Goal: Check status: Check status

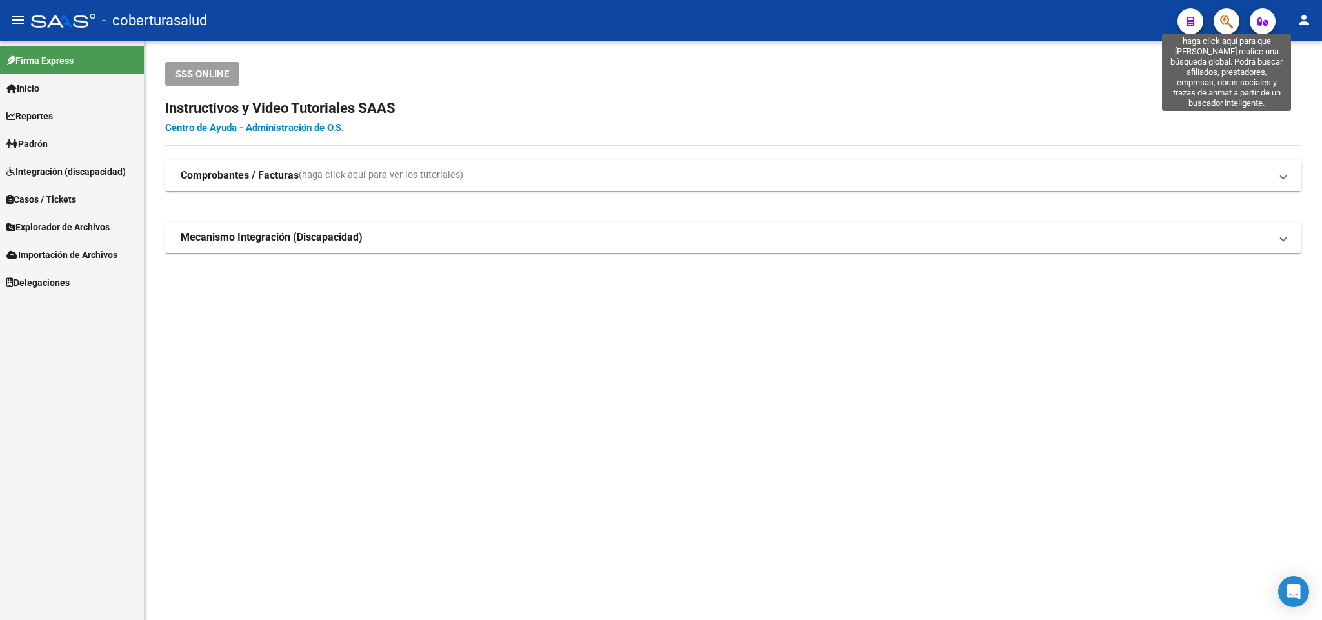
click at [1220, 21] on icon "button" at bounding box center [1226, 21] width 13 height 15
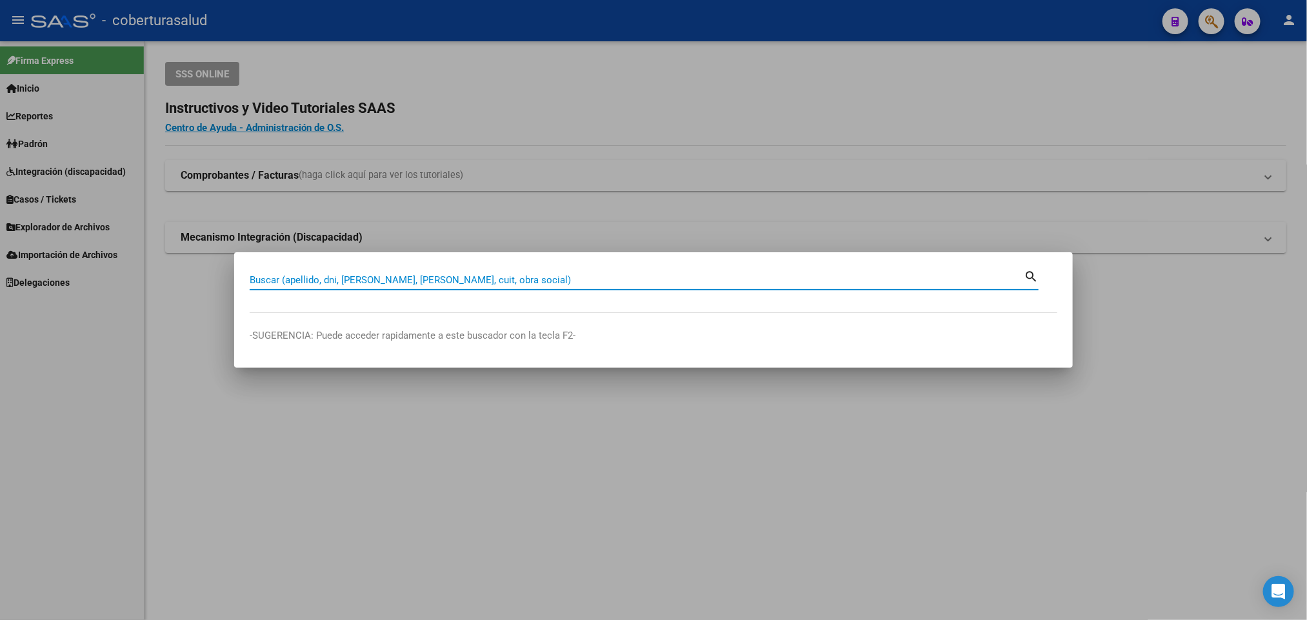
paste input "20360314554"
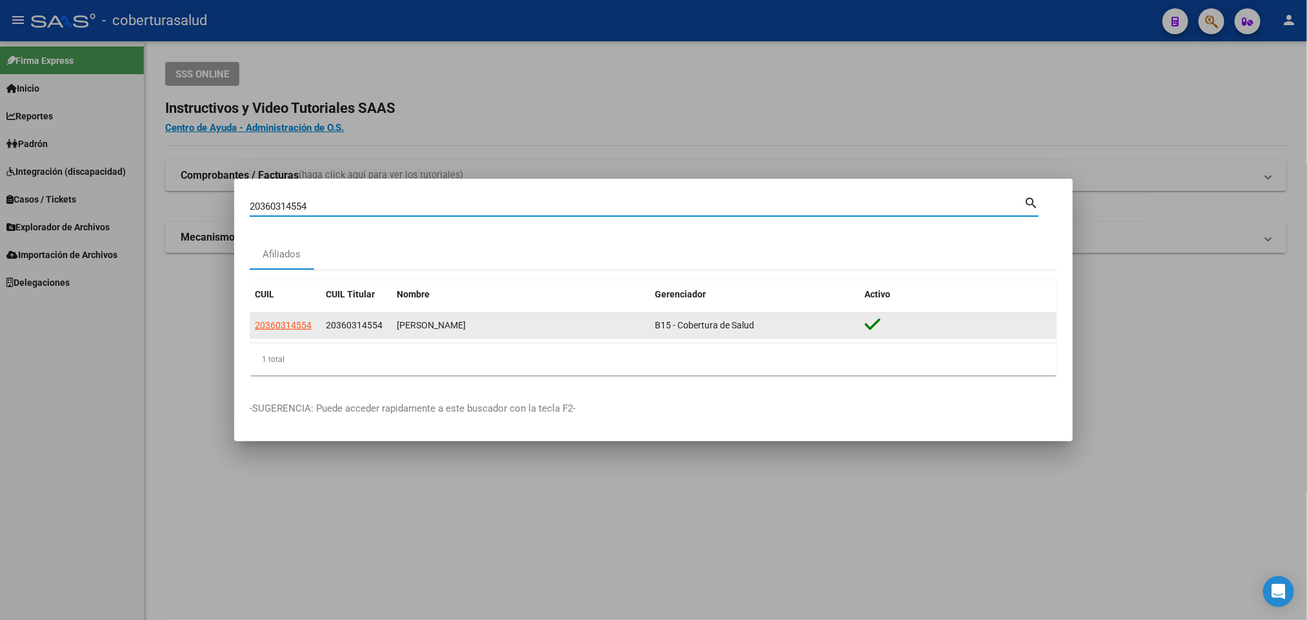
click at [288, 318] on app-link-go-to "20360314554" at bounding box center [283, 325] width 57 height 15
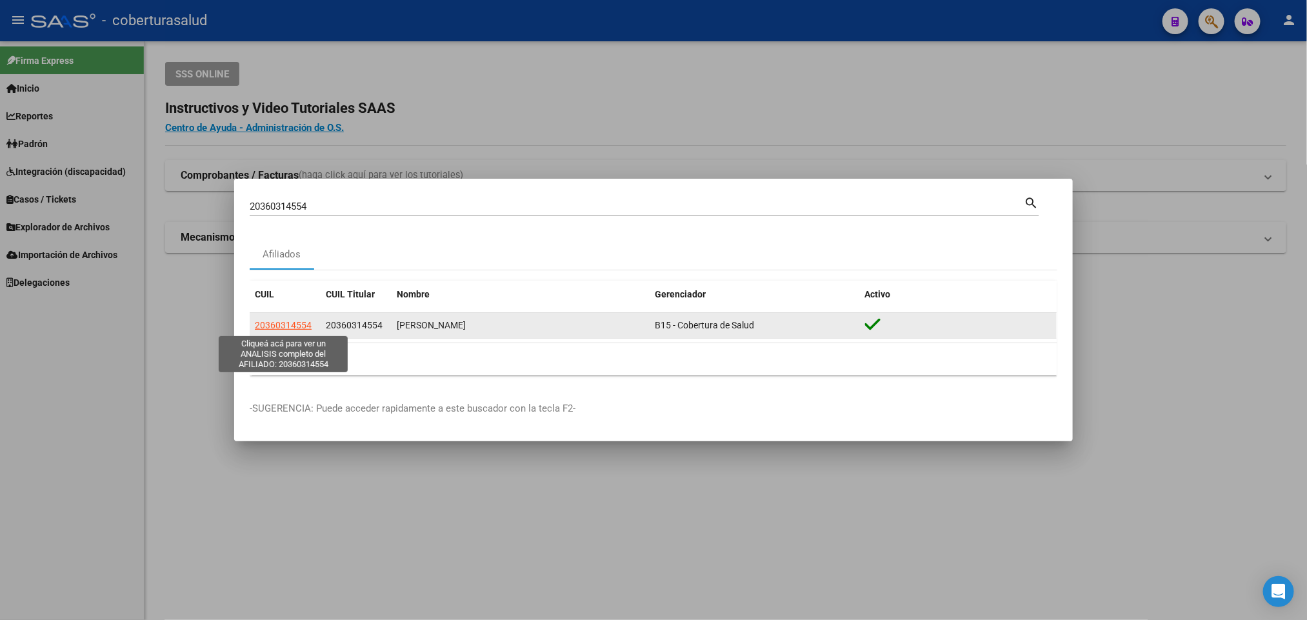
click at [296, 324] on span "20360314554" at bounding box center [283, 325] width 57 height 10
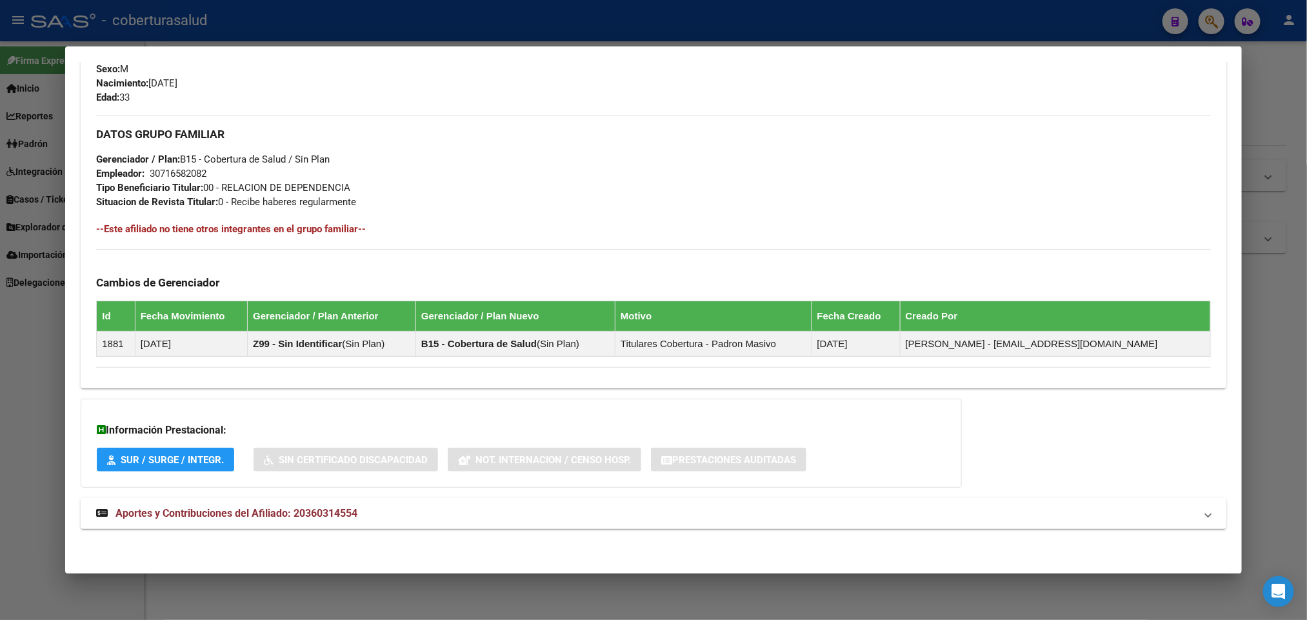
scroll to position [567, 0]
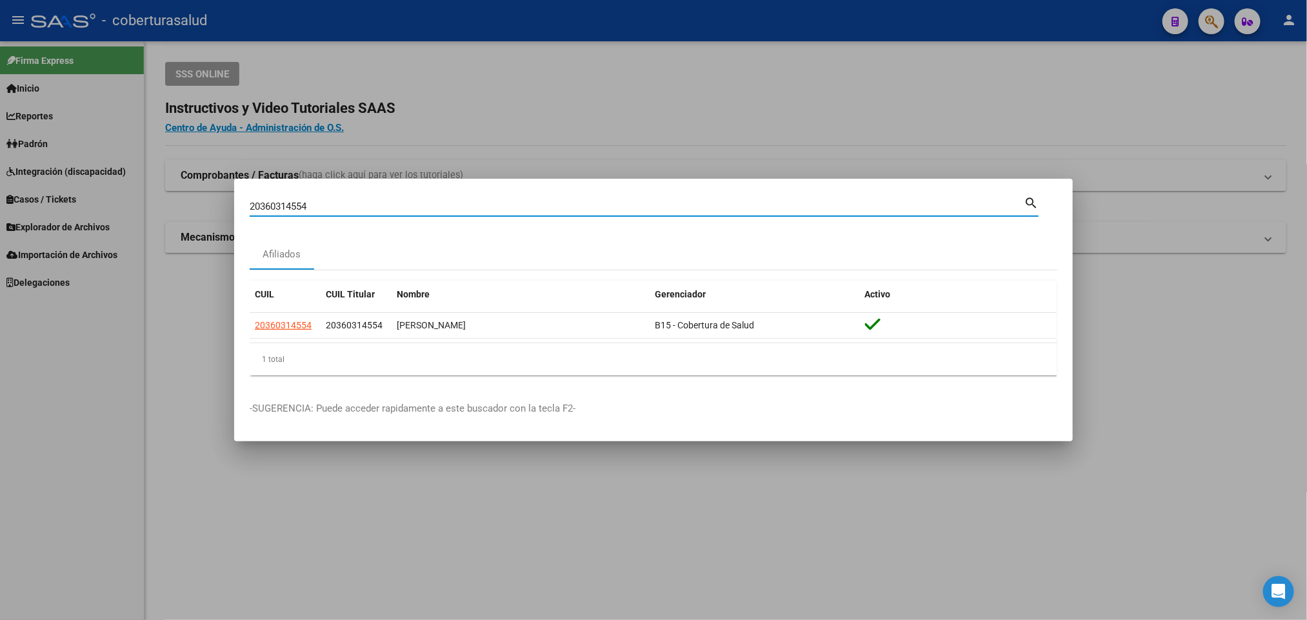
click at [801, 202] on input "20360314554" at bounding box center [637, 207] width 774 height 12
paste input "33848211"
type input "33848211"
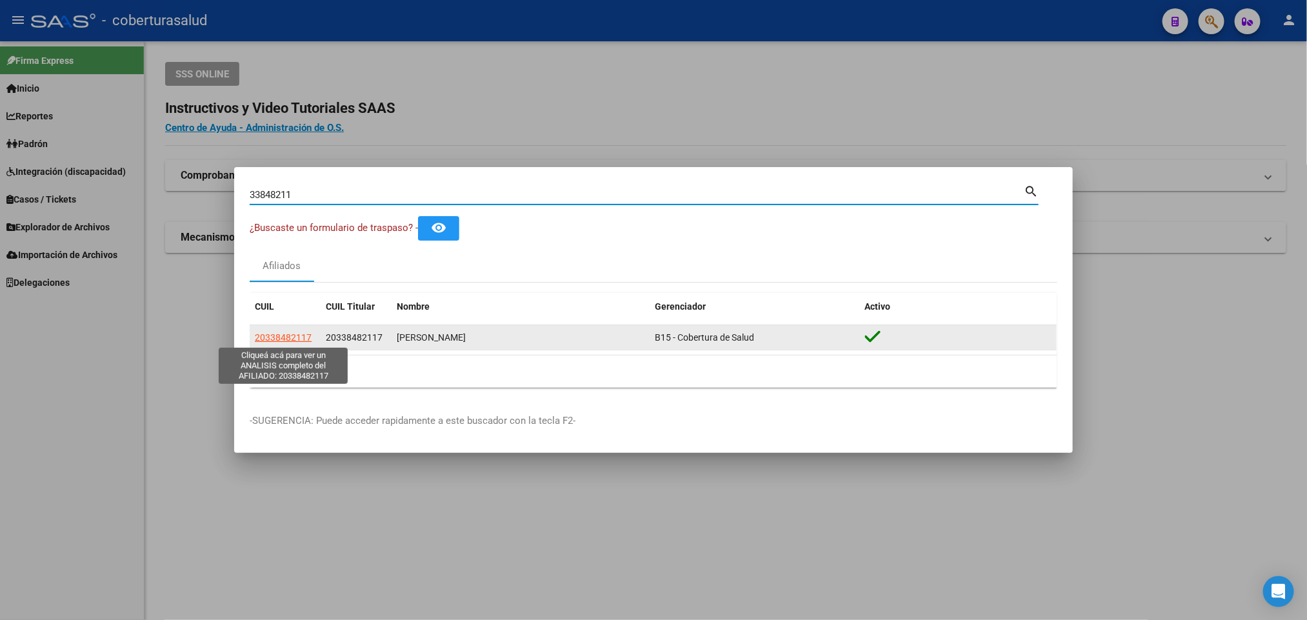
click at [275, 332] on span "20338482117" at bounding box center [283, 337] width 57 height 10
type textarea "20338482117"
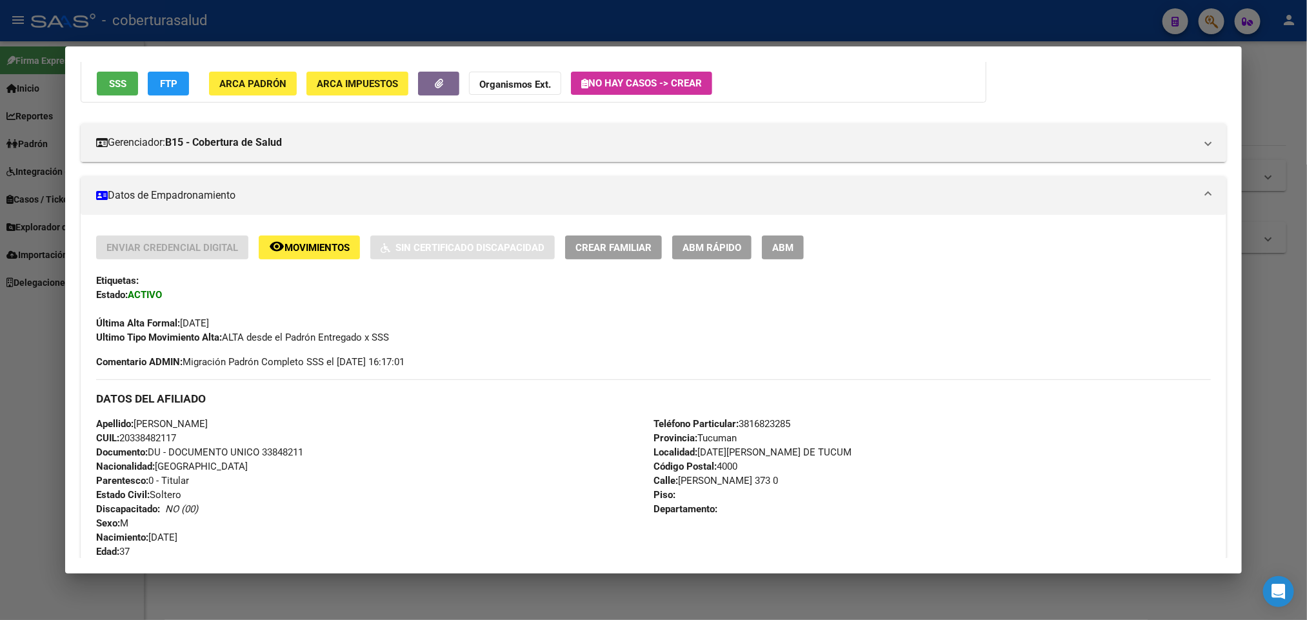
scroll to position [108, 0]
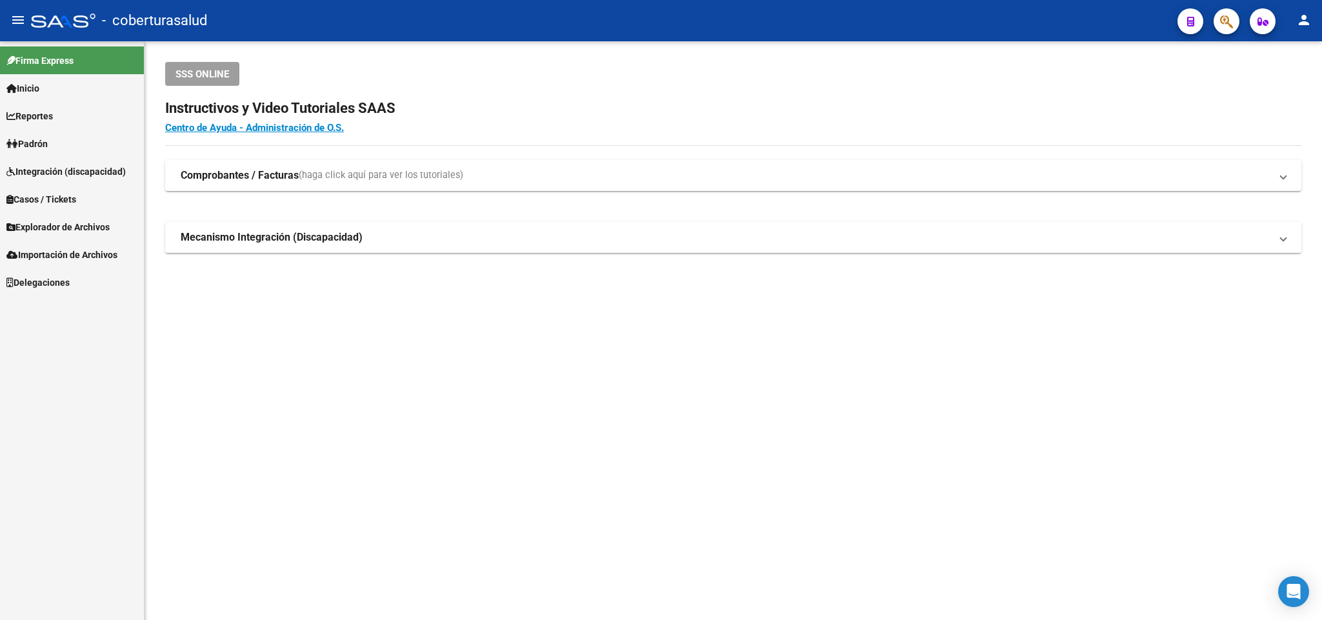
click at [1234, 32] on button "button" at bounding box center [1227, 21] width 26 height 26
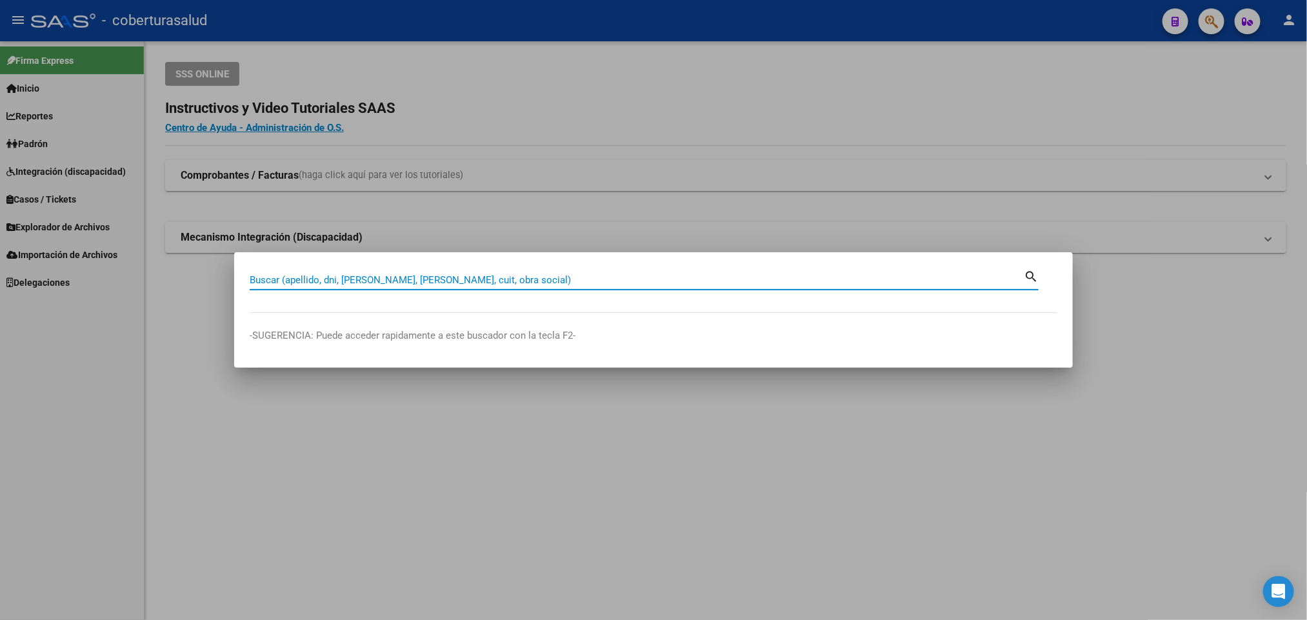
paste input "20338482117"
type input "20338482117"
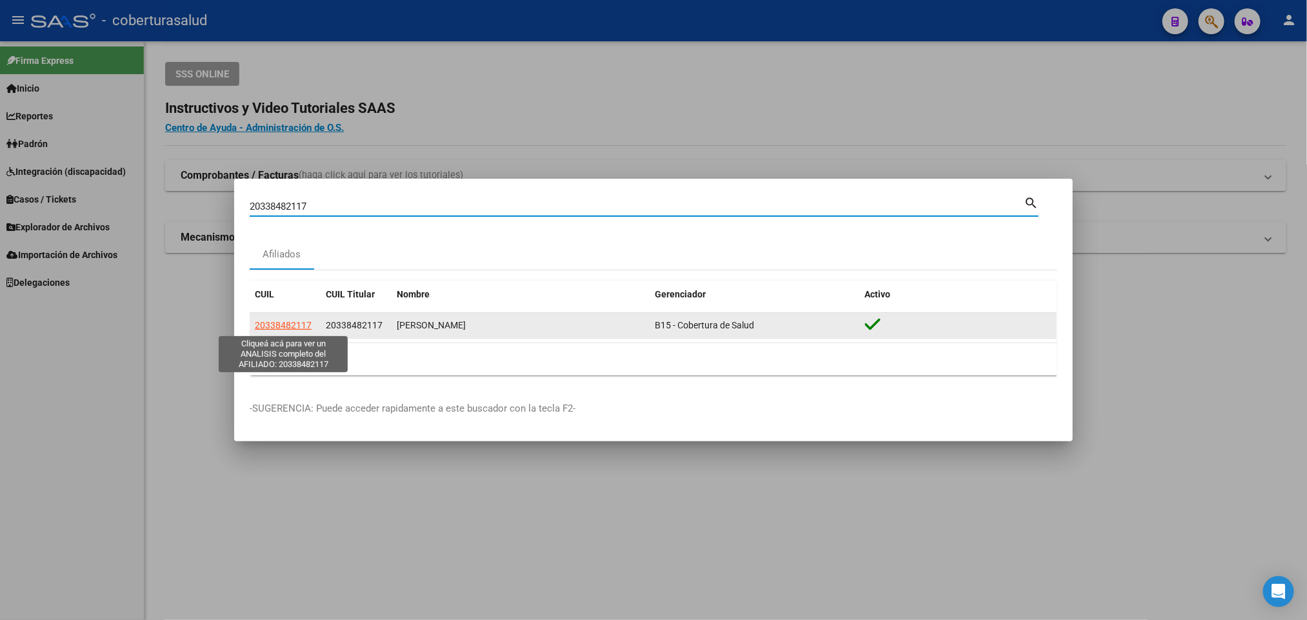
click at [292, 321] on span "20338482117" at bounding box center [283, 325] width 57 height 10
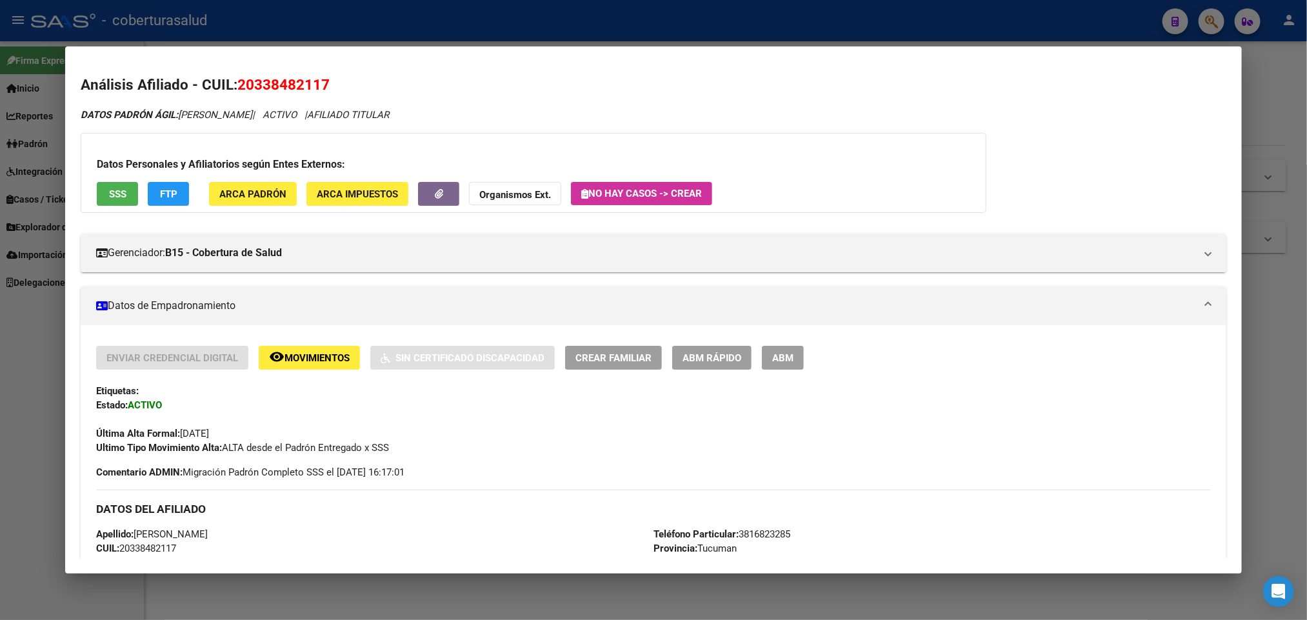
click at [307, 94] on h2 "Análisis Afiliado - CUIL: 20338482117" at bounding box center [653, 85] width 1145 height 22
click at [305, 84] on span "20338482117" at bounding box center [283, 84] width 92 height 17
copy span "20338482117"
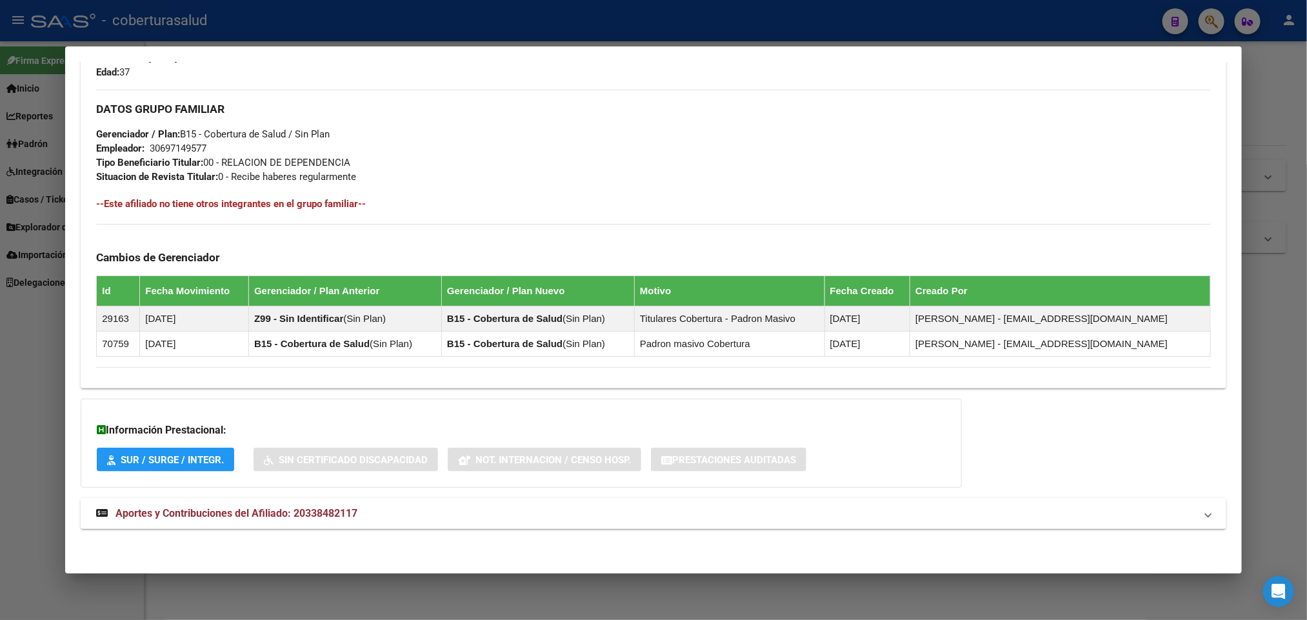
scroll to position [592, 0]
click at [201, 510] on span "Aportes y Contribuciones del Afiliado: 20338482117" at bounding box center [237, 513] width 242 height 12
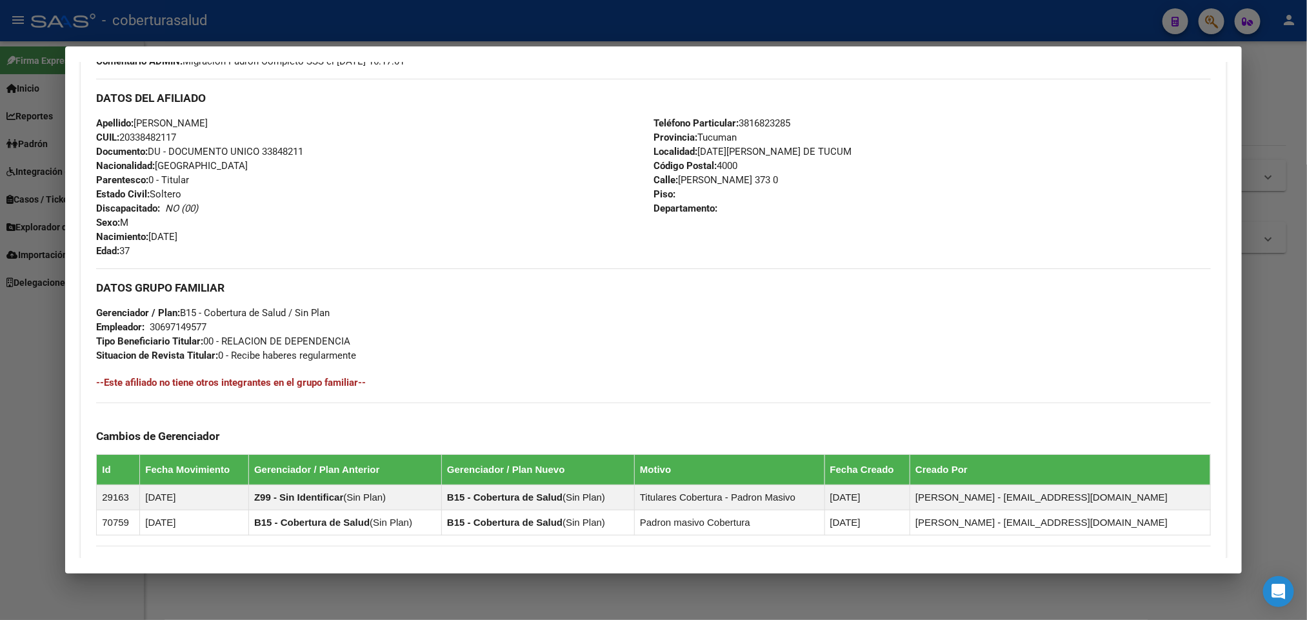
scroll to position [387, 0]
